Goal: Task Accomplishment & Management: Use online tool/utility

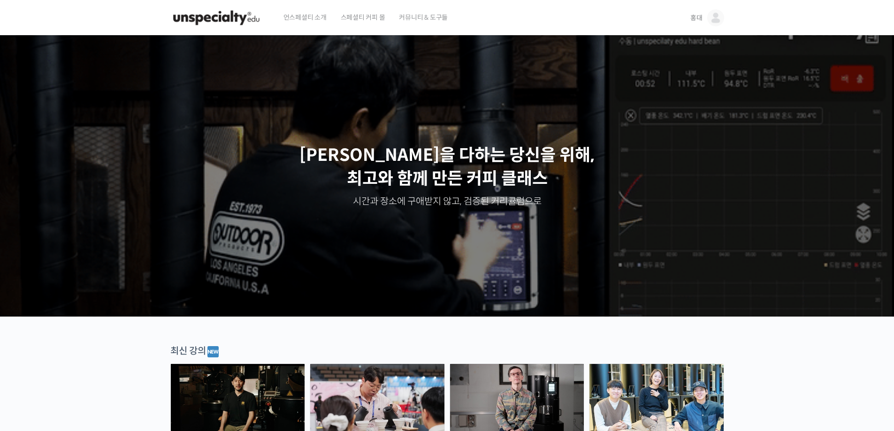
click at [703, 19] on link "홍대" at bounding box center [708, 18] width 34 height 36
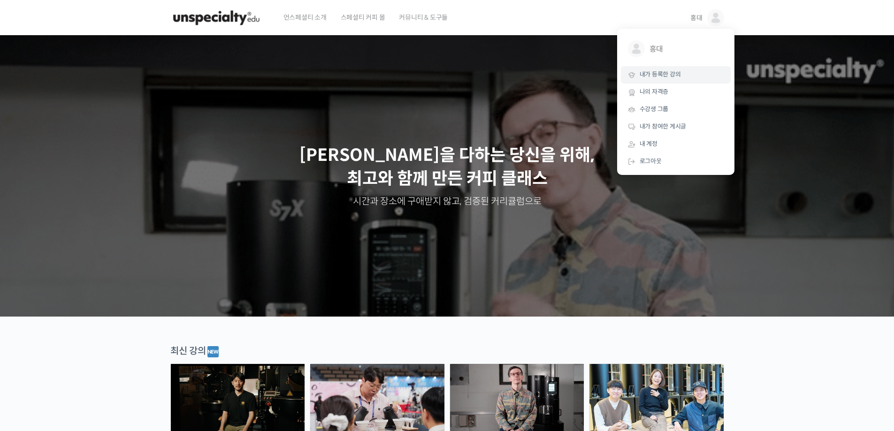
click at [686, 78] on link "내가 등록한 강의" at bounding box center [676, 74] width 110 height 17
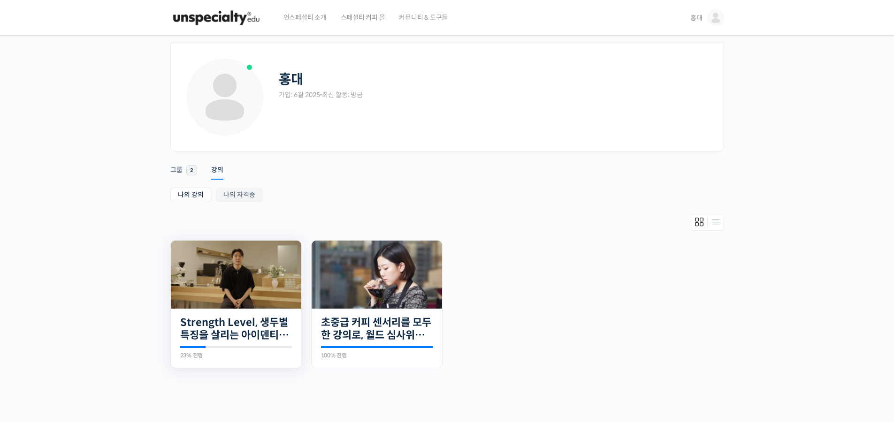
click at [273, 297] on img at bounding box center [236, 275] width 130 height 68
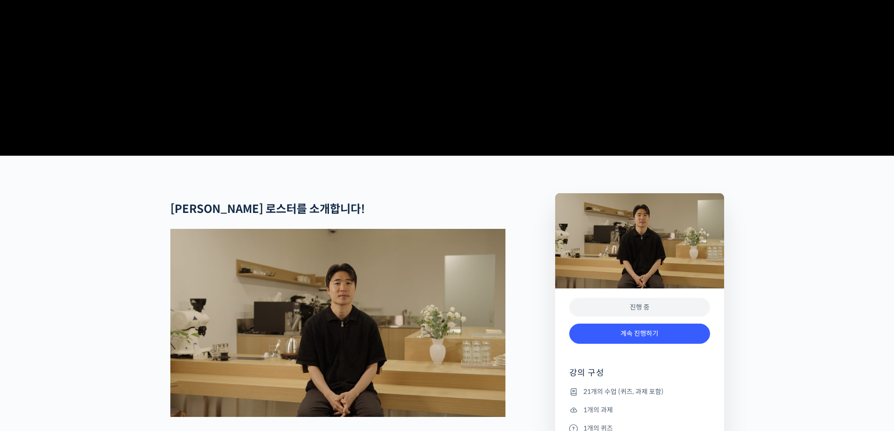
scroll to position [282, 0]
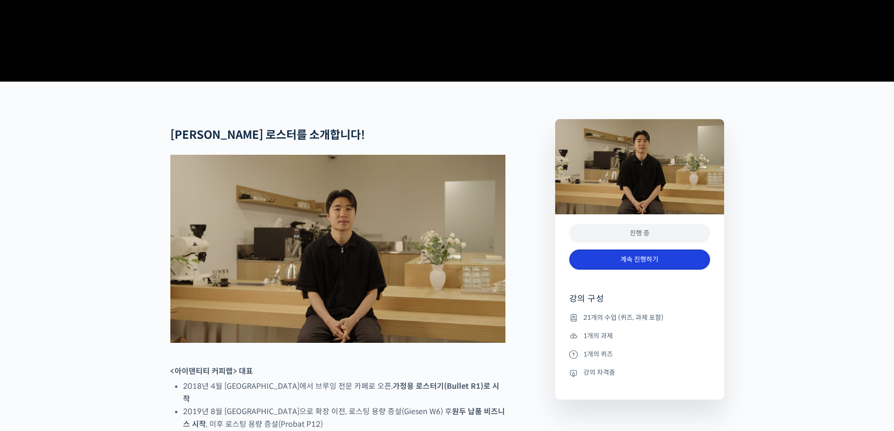
click at [624, 270] on link "계속 진행하기" at bounding box center [639, 260] width 141 height 20
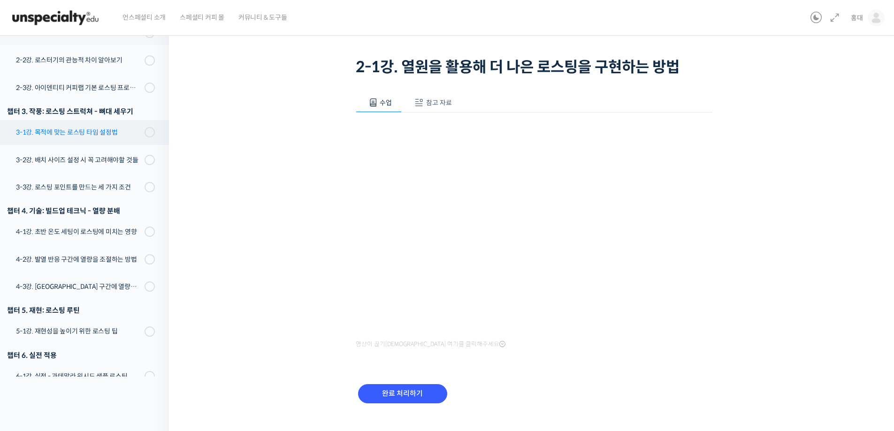
scroll to position [105, 0]
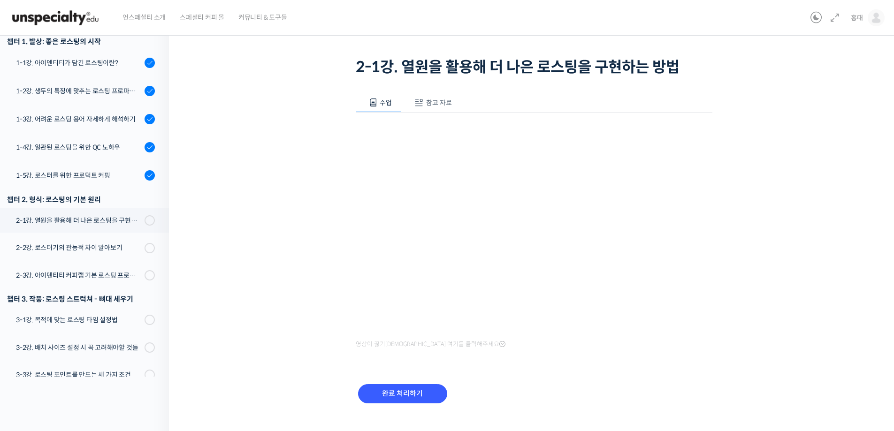
click at [445, 99] on span "참고 자료" at bounding box center [439, 103] width 26 height 8
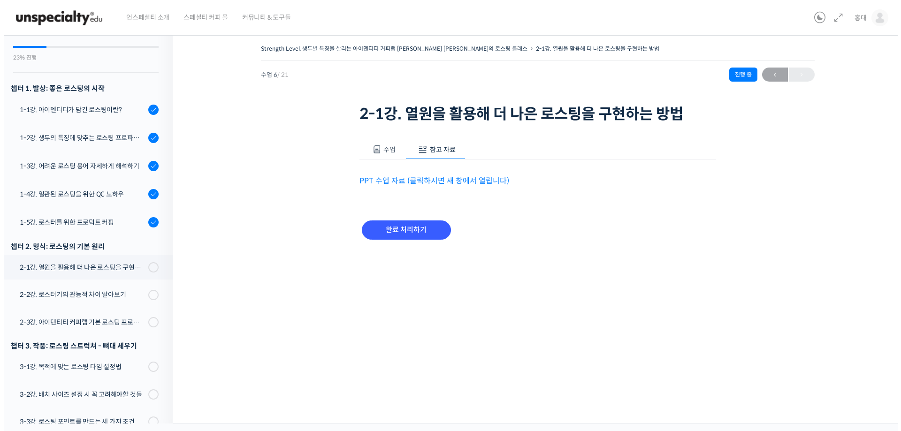
scroll to position [0, 0]
click at [445, 185] on link "PPT 수업 자료 (클릭하시면 새 창에서 열립니다)" at bounding box center [434, 181] width 150 height 10
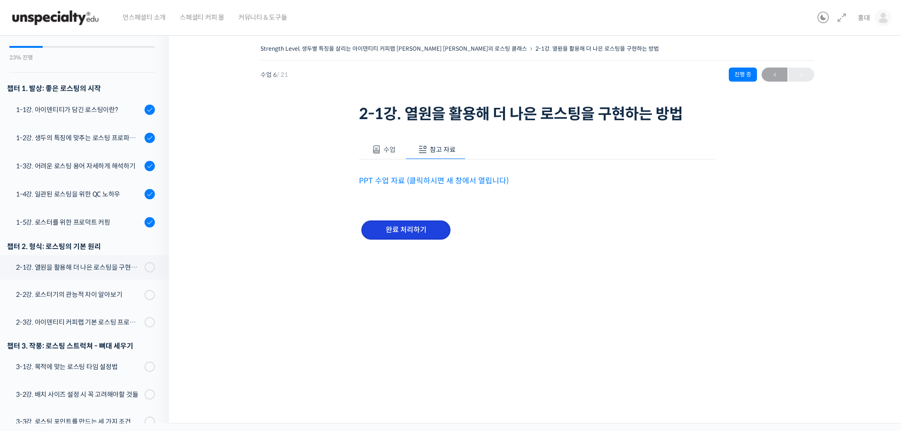
click at [397, 225] on input "완료 처리하기" at bounding box center [405, 230] width 89 height 19
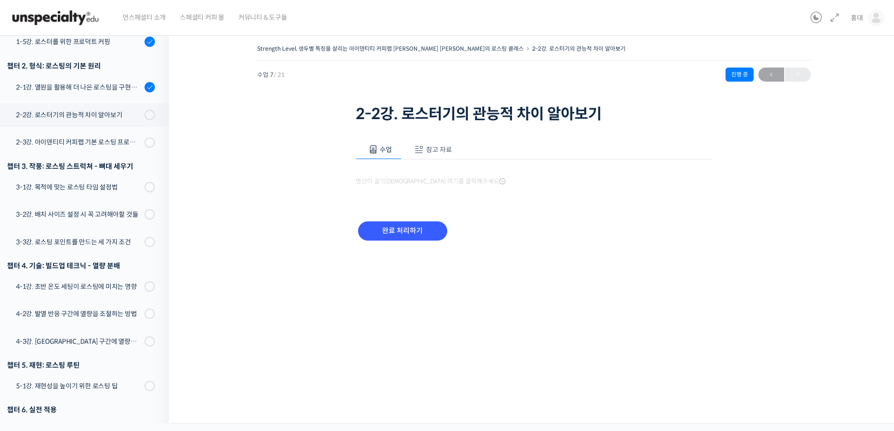
scroll to position [338, 0]
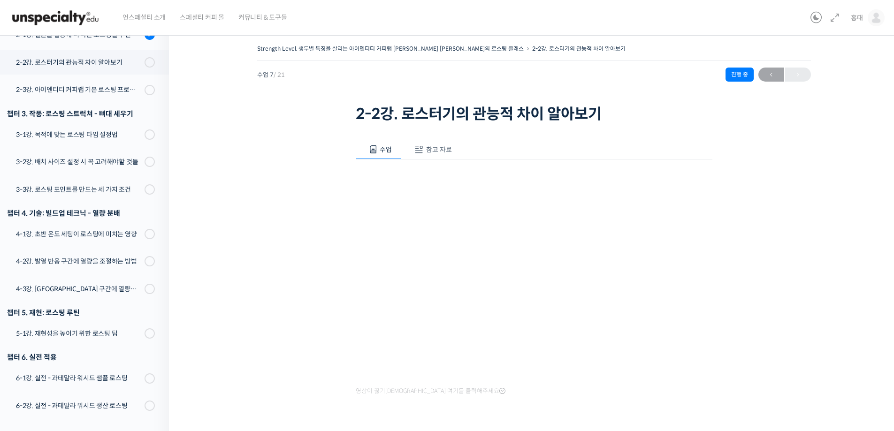
click at [442, 153] on span "참고 자료" at bounding box center [439, 150] width 26 height 8
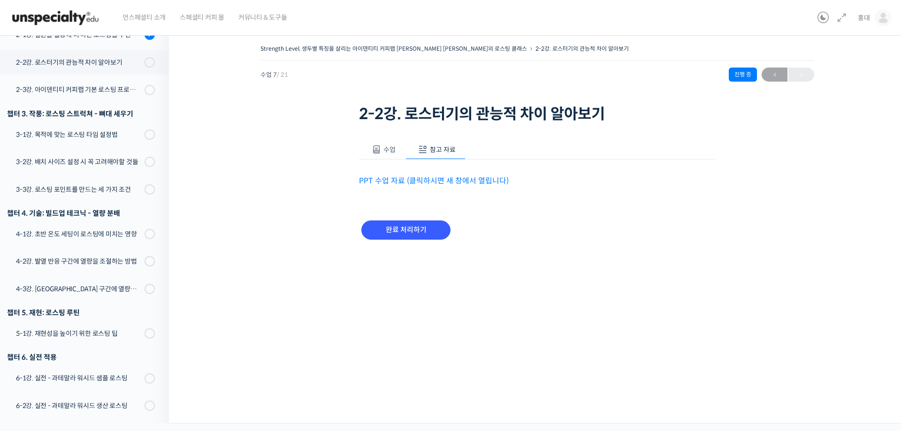
click at [389, 177] on link "PPT 수업 자료 (클릭하시면 새 창에서 열립니다)" at bounding box center [434, 181] width 150 height 10
click at [394, 154] on button "수업" at bounding box center [382, 150] width 46 height 20
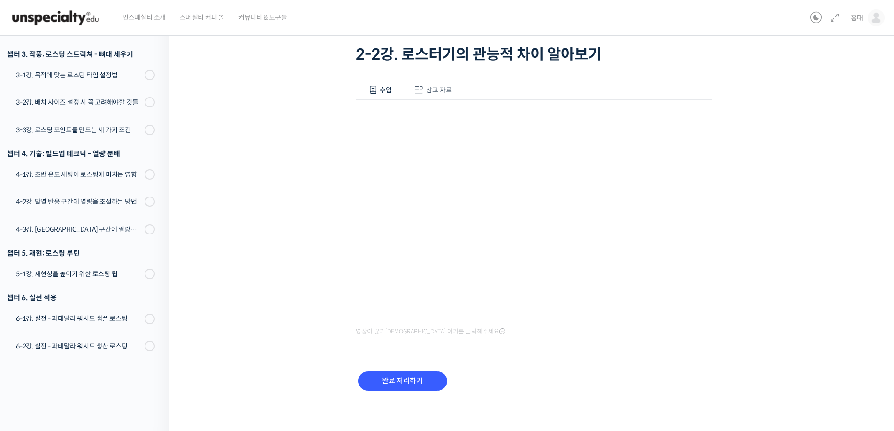
scroll to position [63, 0]
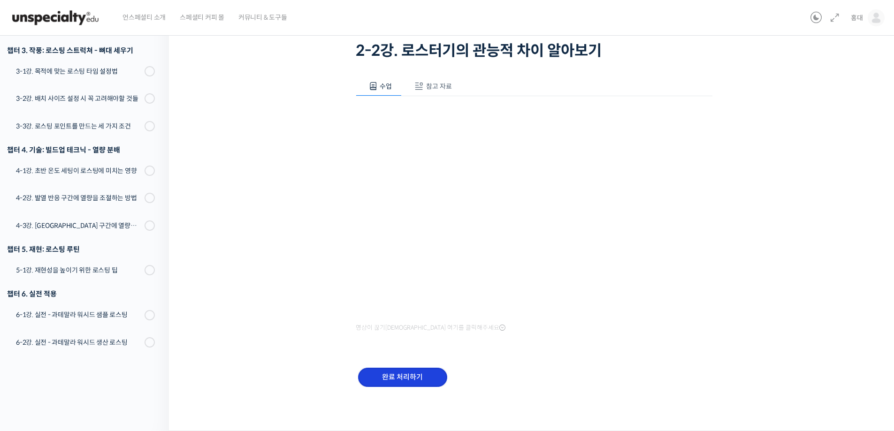
click at [426, 384] on input "완료 처리하기" at bounding box center [402, 377] width 89 height 19
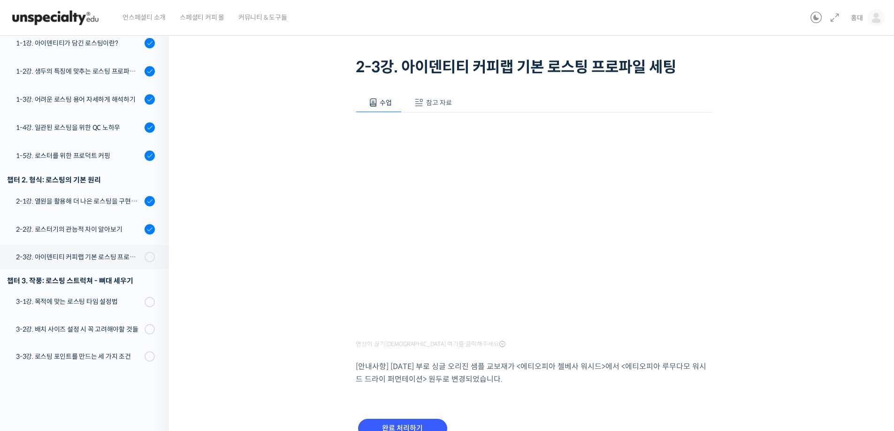
scroll to position [23, 0]
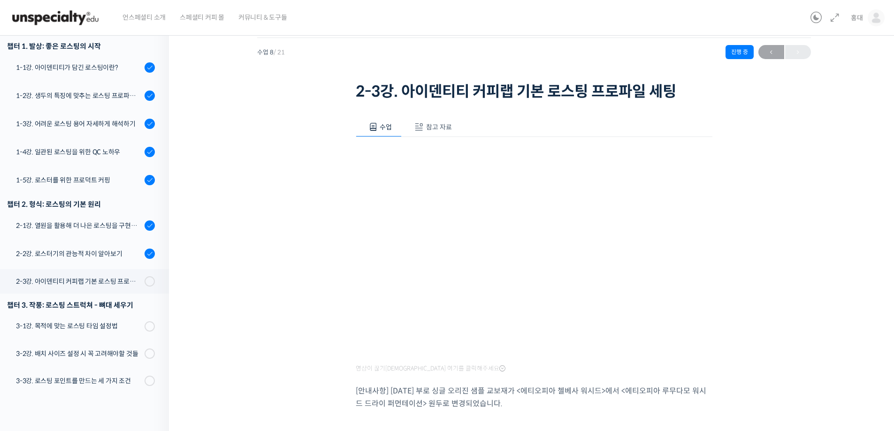
click at [431, 126] on span "참고 자료" at bounding box center [439, 127] width 26 height 8
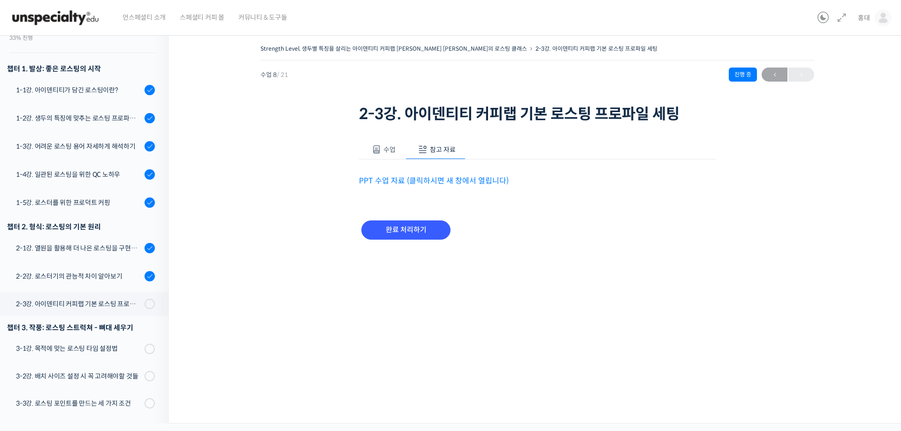
click at [428, 182] on link "PPT 수업 자료 (클릭하시면 새 창에서 열립니다)" at bounding box center [434, 181] width 150 height 10
click at [406, 231] on input "완료 처리하기" at bounding box center [405, 230] width 89 height 19
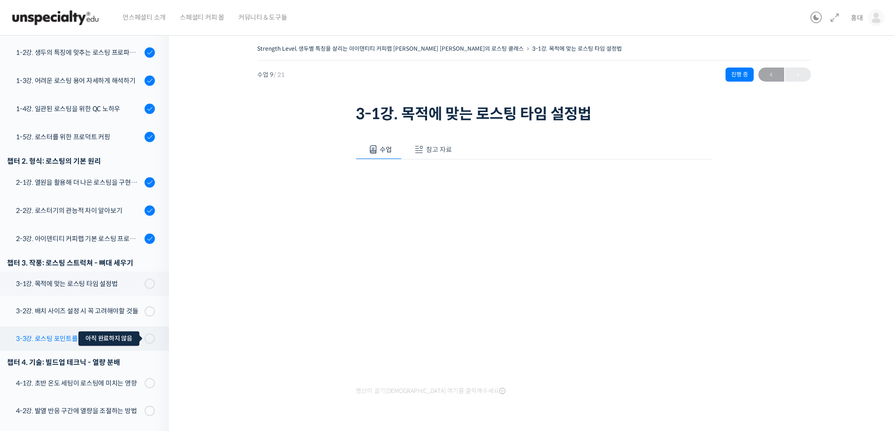
scroll to position [207, 0]
